Goal: Transaction & Acquisition: Subscribe to service/newsletter

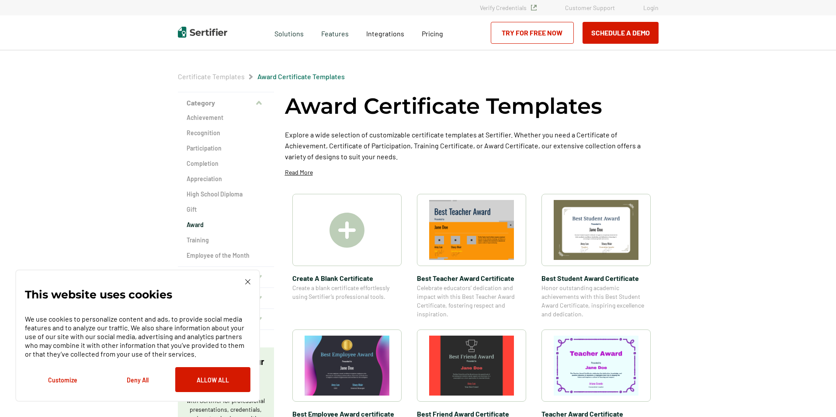
click at [346, 240] on img at bounding box center [347, 229] width 35 height 35
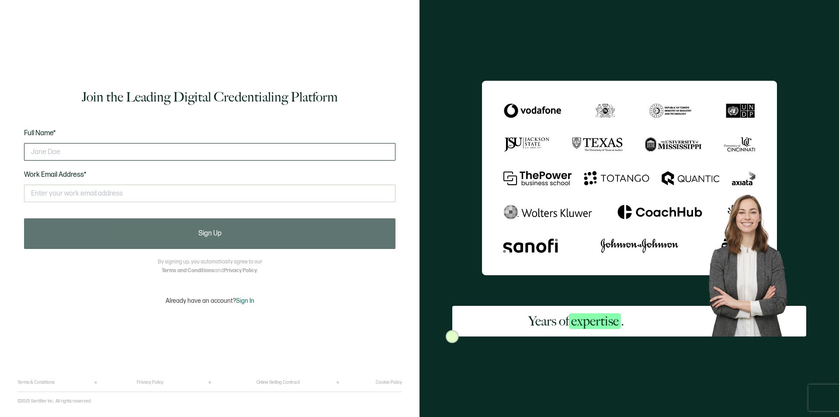
click at [77, 144] on input "text" at bounding box center [210, 151] width 372 height 17
type input "William J Lilley"
